Goal: Transaction & Acquisition: Purchase product/service

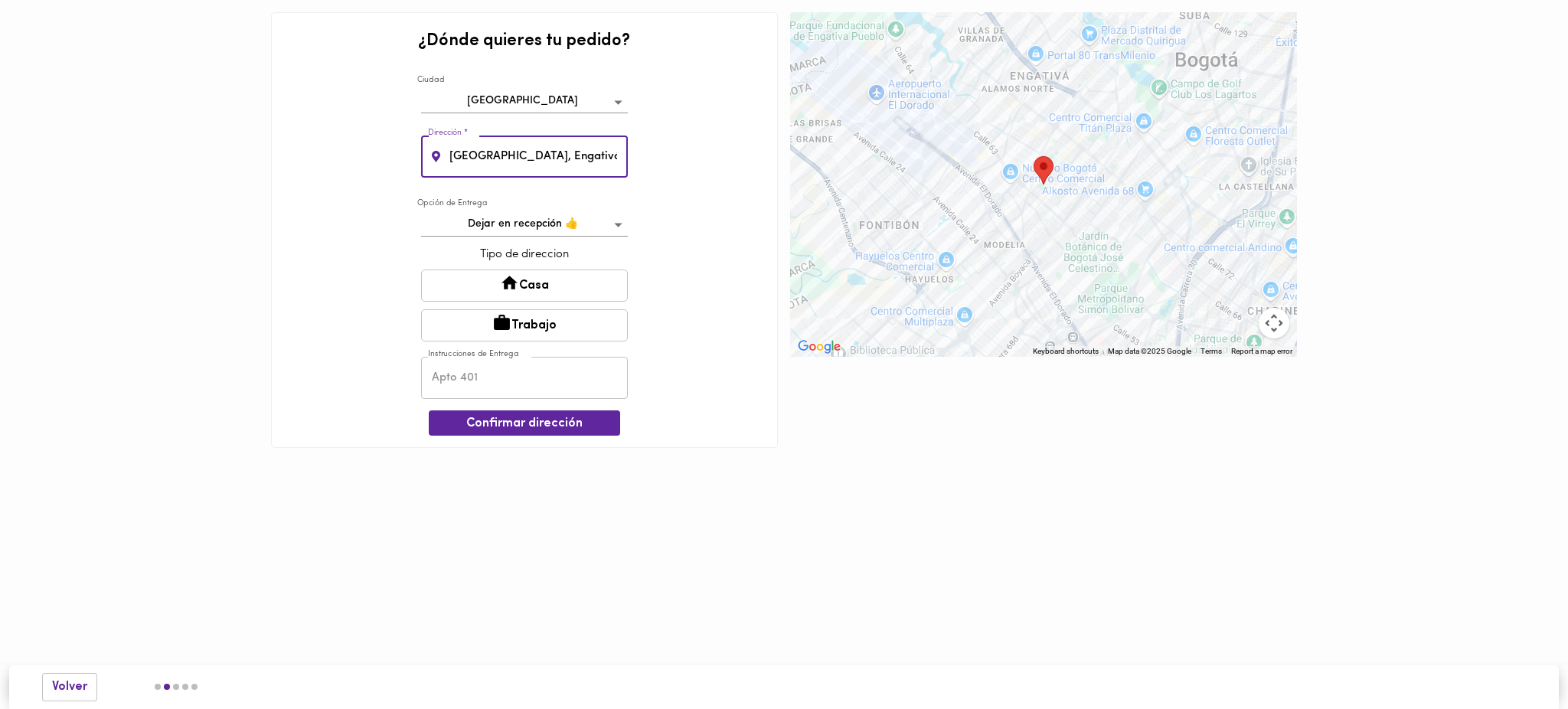
drag, startPoint x: 555, startPoint y: 149, endPoint x: 447, endPoint y: 166, distance: 109.3
click at [447, 166] on input "[GEOGRAPHIC_DATA], Engativá" at bounding box center [537, 157] width 181 height 42
click at [451, 155] on input "[GEOGRAPHIC_DATA], Engativá" at bounding box center [537, 157] width 181 height 42
paste input "[STREET_ADDRESS]"
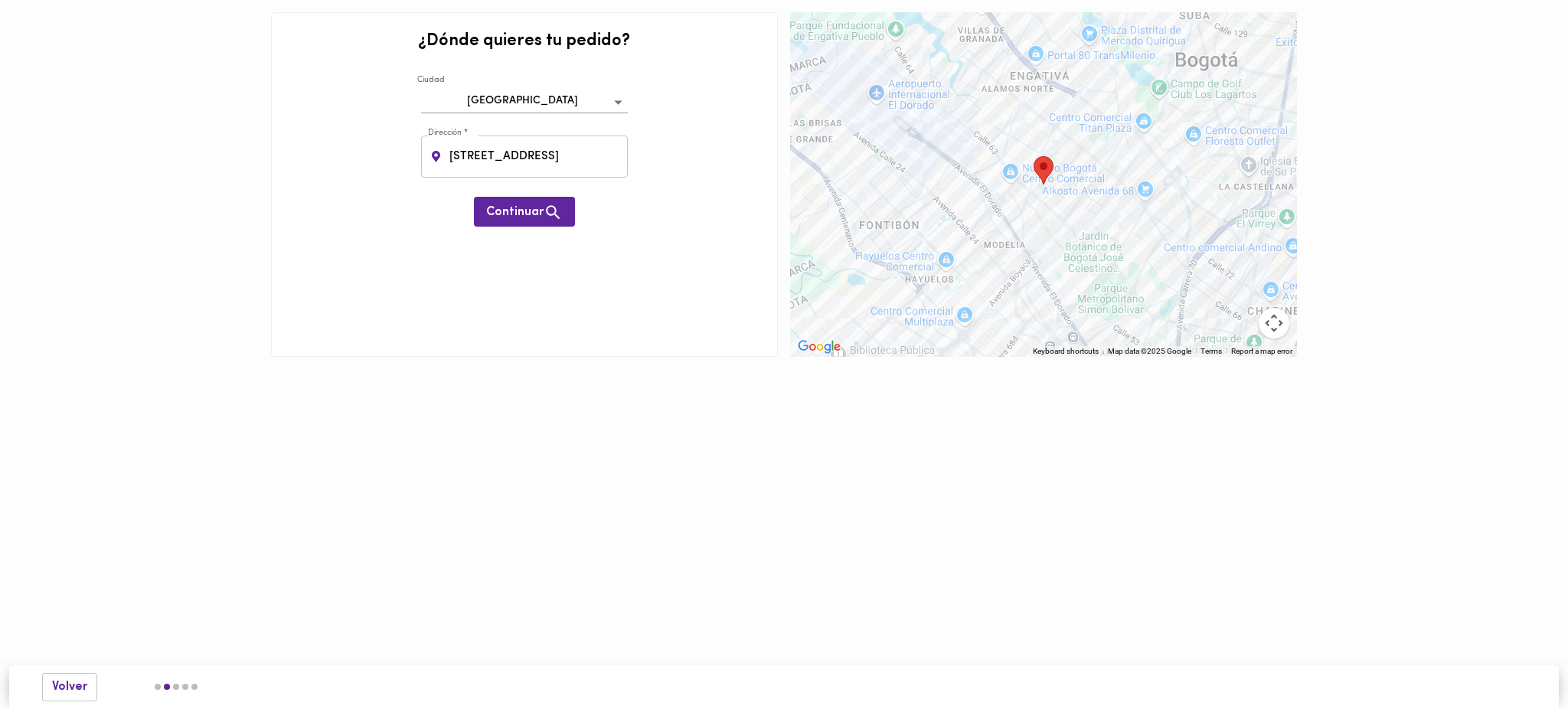
click at [633, 209] on div "¿Dónde quieres tu pedido? [GEOGRAPHIC_DATA] bogota Dirección * [STREET_ADDRESS]…" at bounding box center [524, 184] width 507 height 345
click at [535, 213] on span "Continuar" at bounding box center [525, 212] width 77 height 19
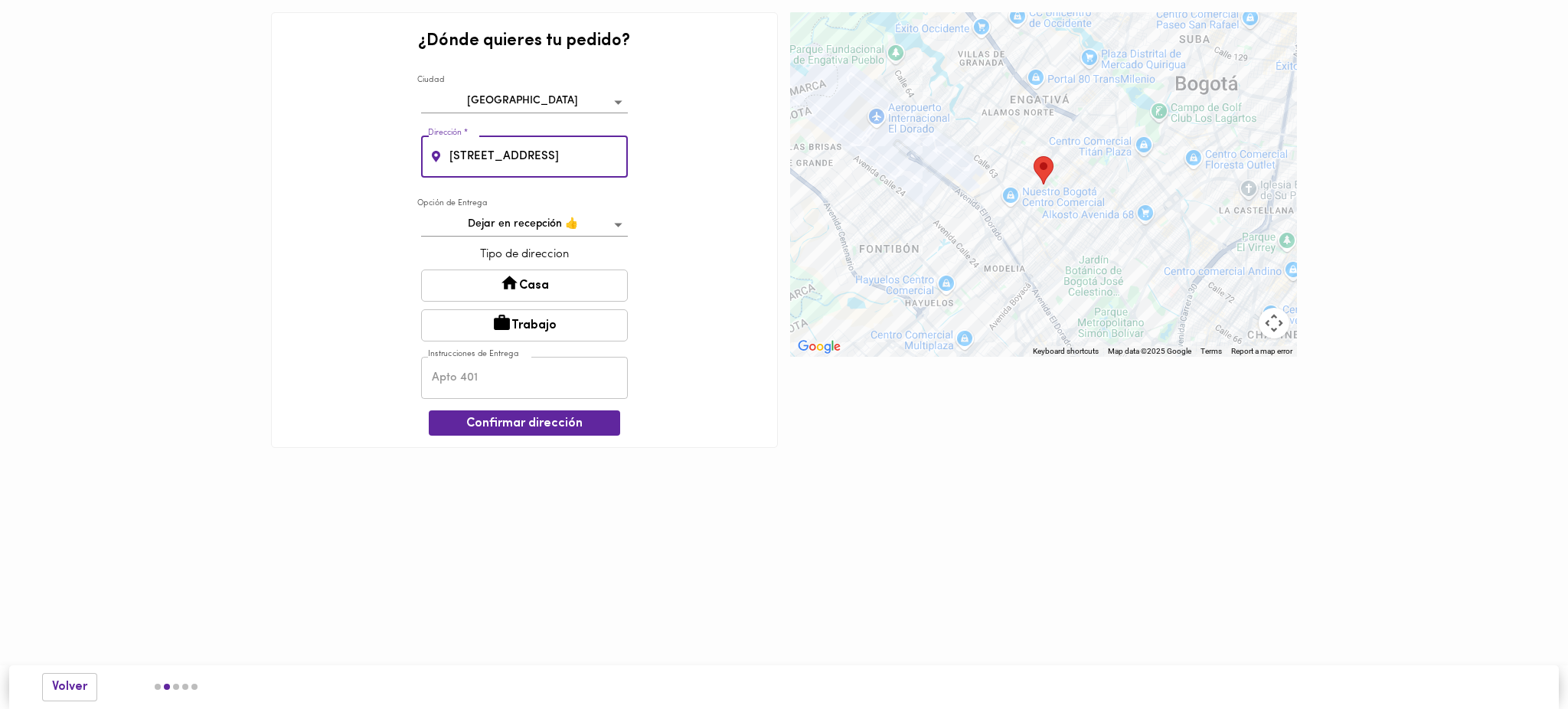
click at [594, 157] on input "[STREET_ADDRESS]" at bounding box center [537, 157] width 181 height 42
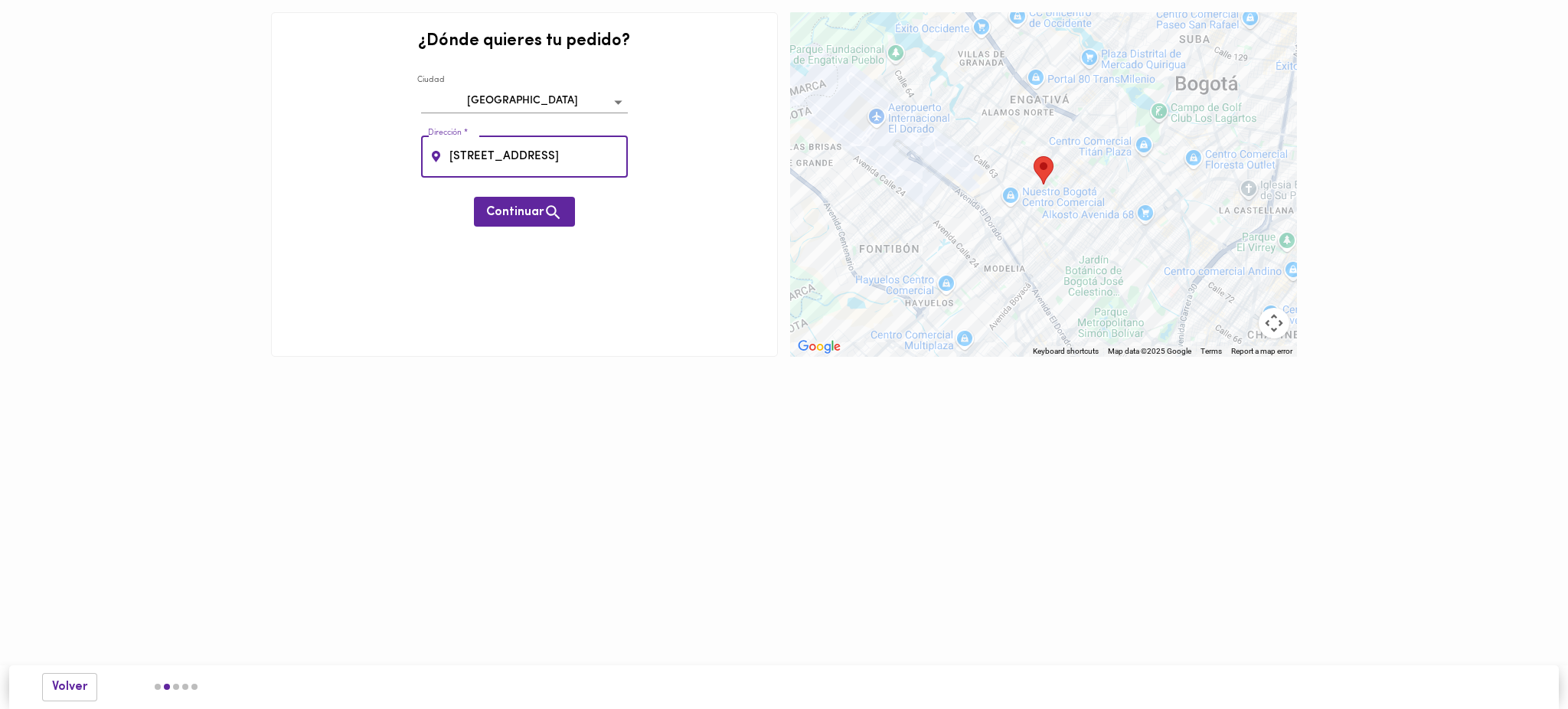
type input "[STREET_ADDRESS]"
click at [623, 210] on div "¿Dónde quieres tu pedido? [GEOGRAPHIC_DATA] bogota Dirección * [STREET_ADDRESS]…" at bounding box center [524, 184] width 507 height 345
click at [532, 212] on span "Continuar" at bounding box center [525, 212] width 77 height 19
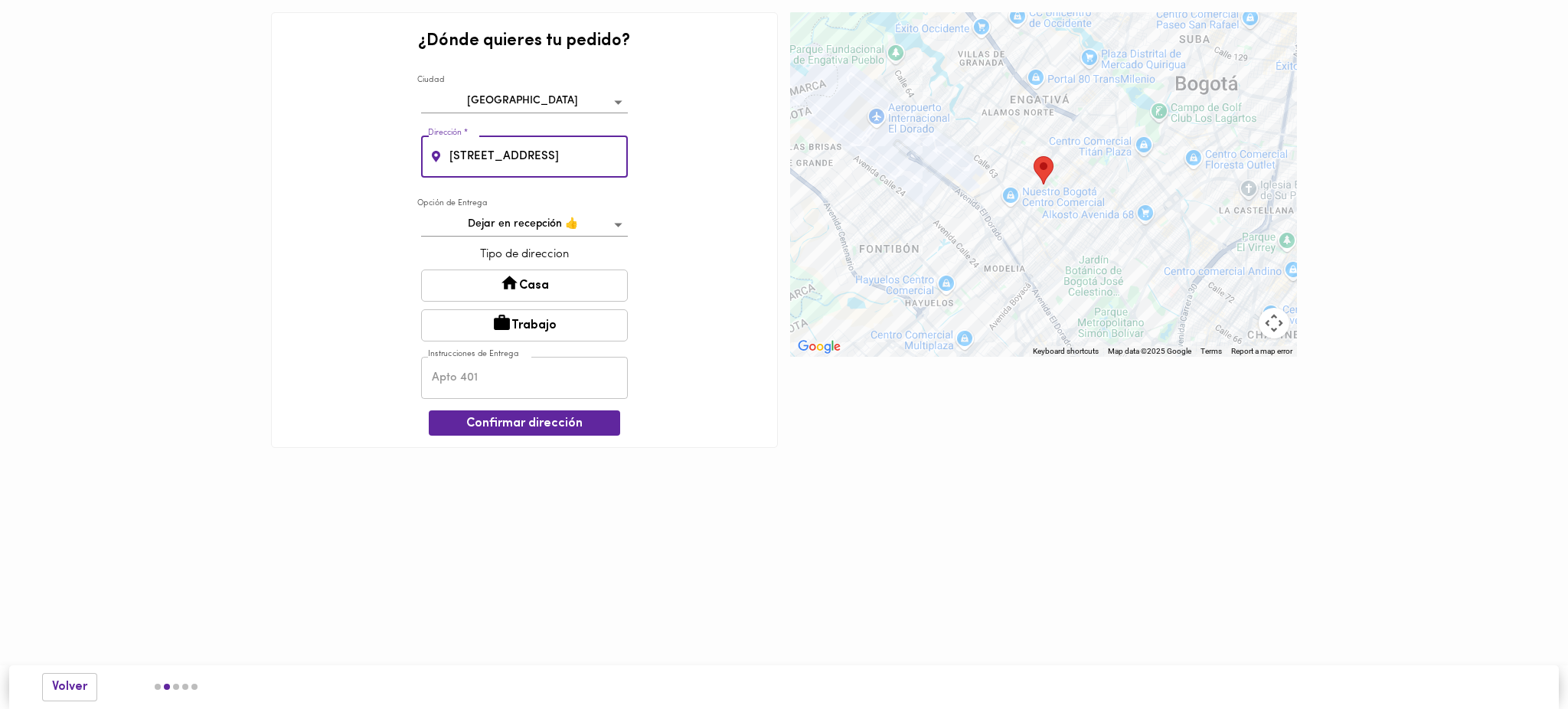
click at [596, 160] on input "[STREET_ADDRESS]" at bounding box center [537, 157] width 181 height 42
drag, startPoint x: 597, startPoint y: 157, endPoint x: 422, endPoint y: 153, distance: 175.0
click at [422, 153] on div "[STREET_ADDRESS] Dirección *" at bounding box center [525, 157] width 207 height 42
click at [67, 682] on span "Volver" at bounding box center [70, 686] width 35 height 15
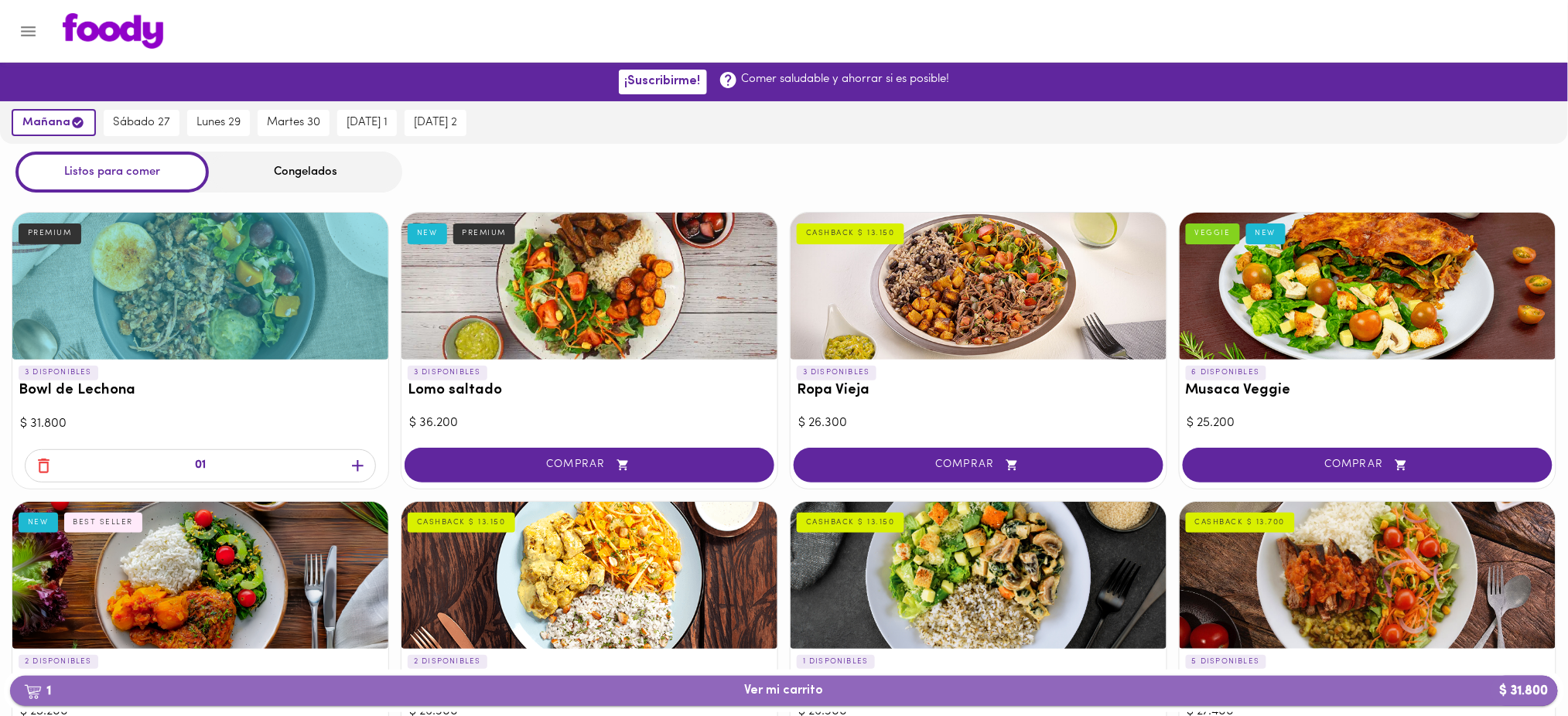
click at [534, 689] on span "1 Ver mi carrito $ 31.800" at bounding box center [784, 690] width 1523 height 15
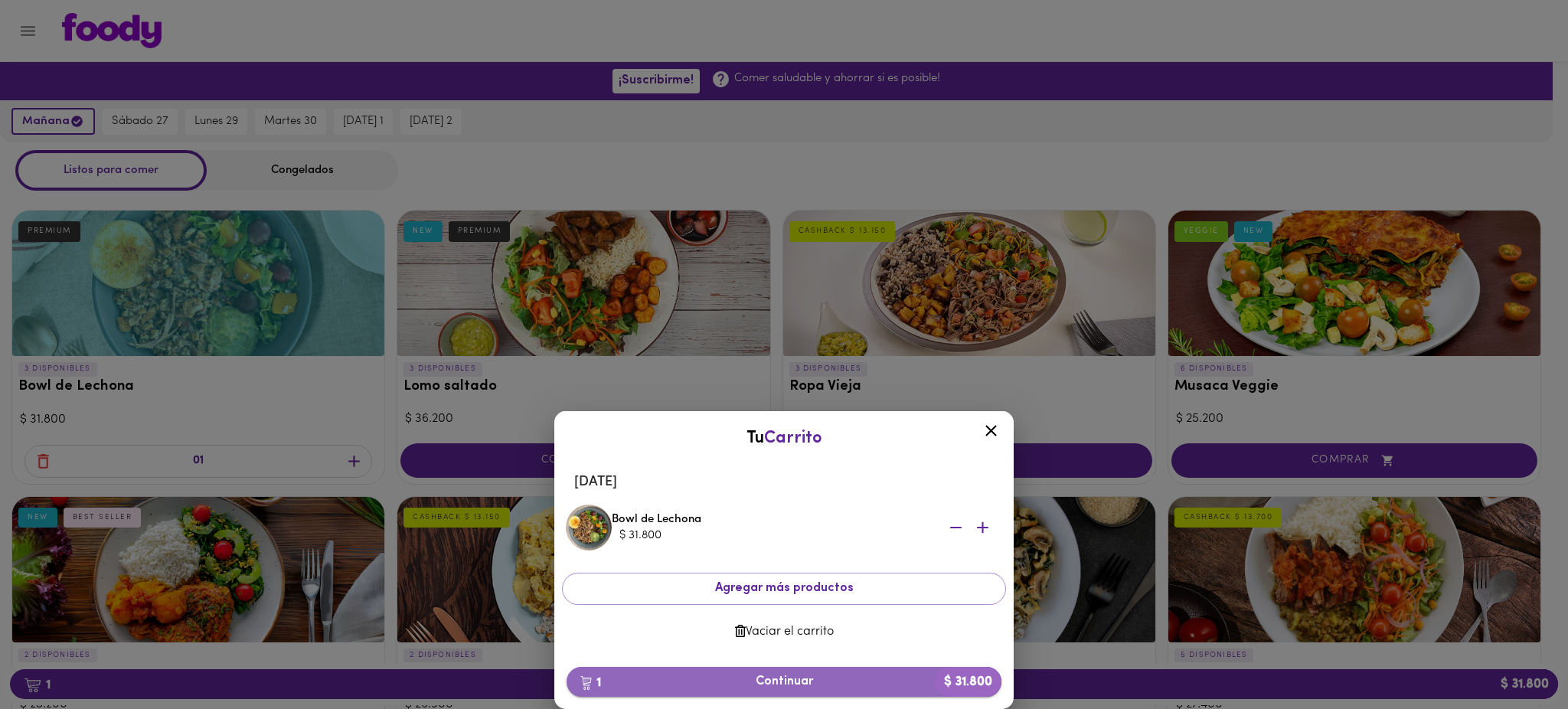
click at [656, 677] on span "1 Continuar $ 31.800" at bounding box center [784, 681] width 411 height 15
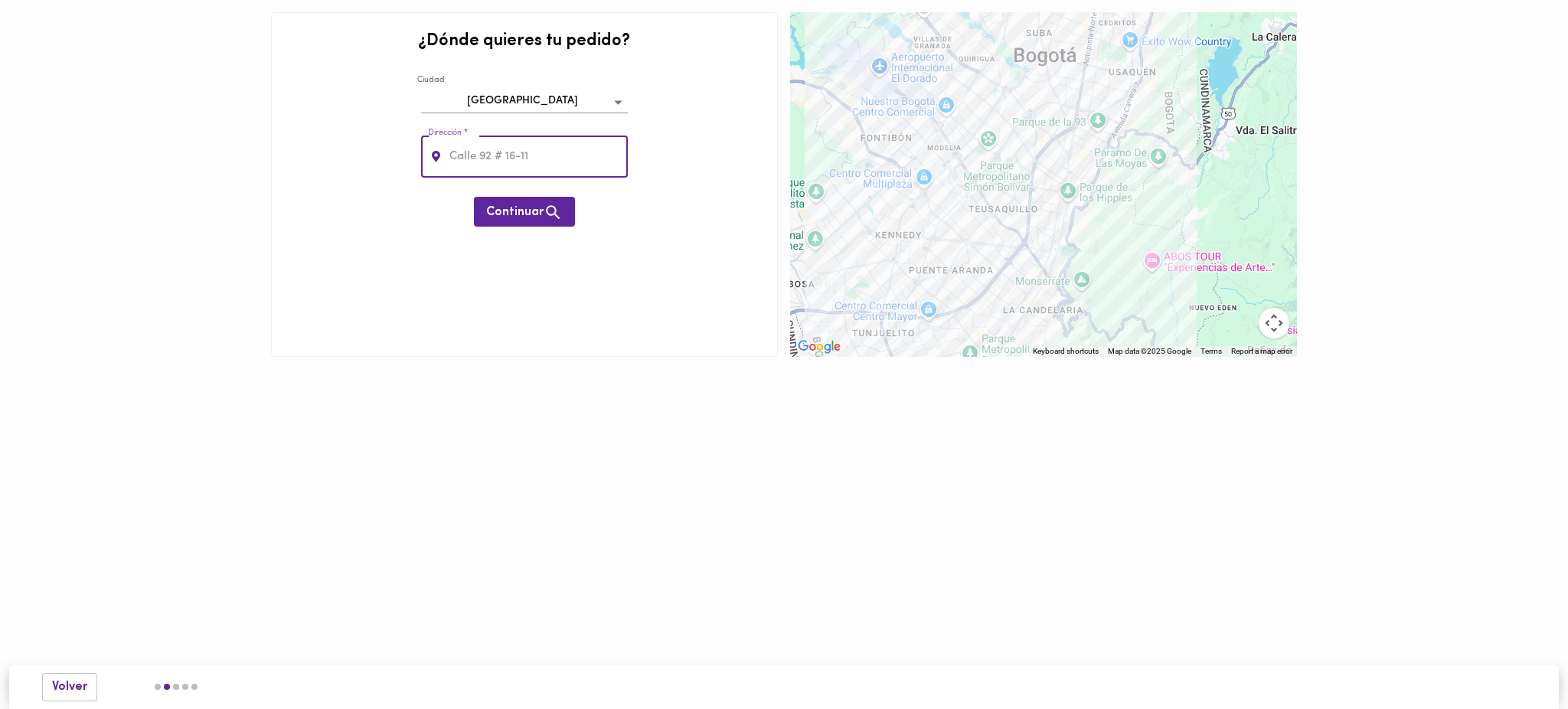
click at [496, 155] on input "text" at bounding box center [537, 157] width 181 height 42
type input "[STREET_ADDRESS]"
click at [677, 209] on div "¿Dónde quieres tu pedido? [GEOGRAPHIC_DATA] bogota Dirección * [STREET_ADDRESS]…" at bounding box center [524, 184] width 507 height 345
click at [537, 209] on span "Continuar" at bounding box center [525, 212] width 77 height 19
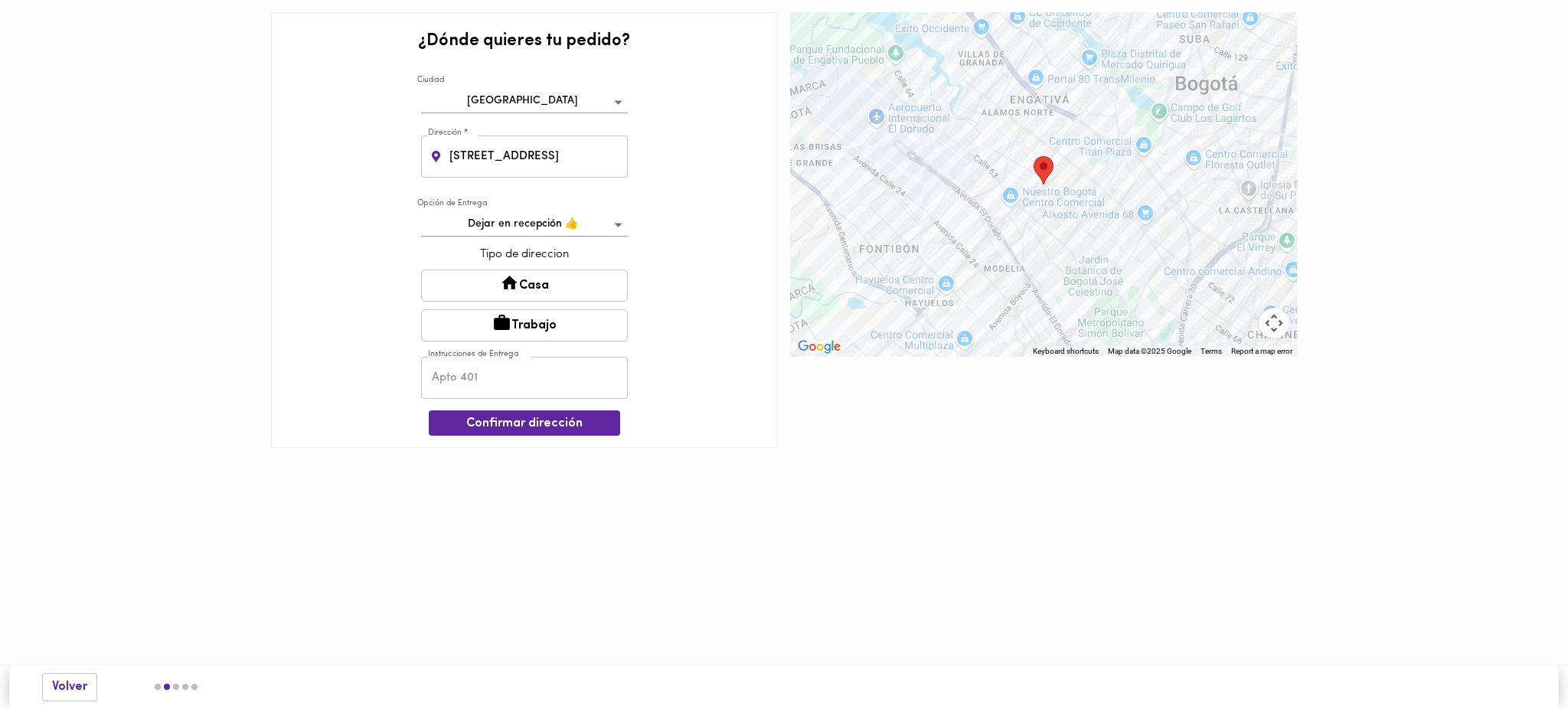
click at [1088, 198] on div at bounding box center [1043, 184] width 507 height 345
